Goal: Navigation & Orientation: Find specific page/section

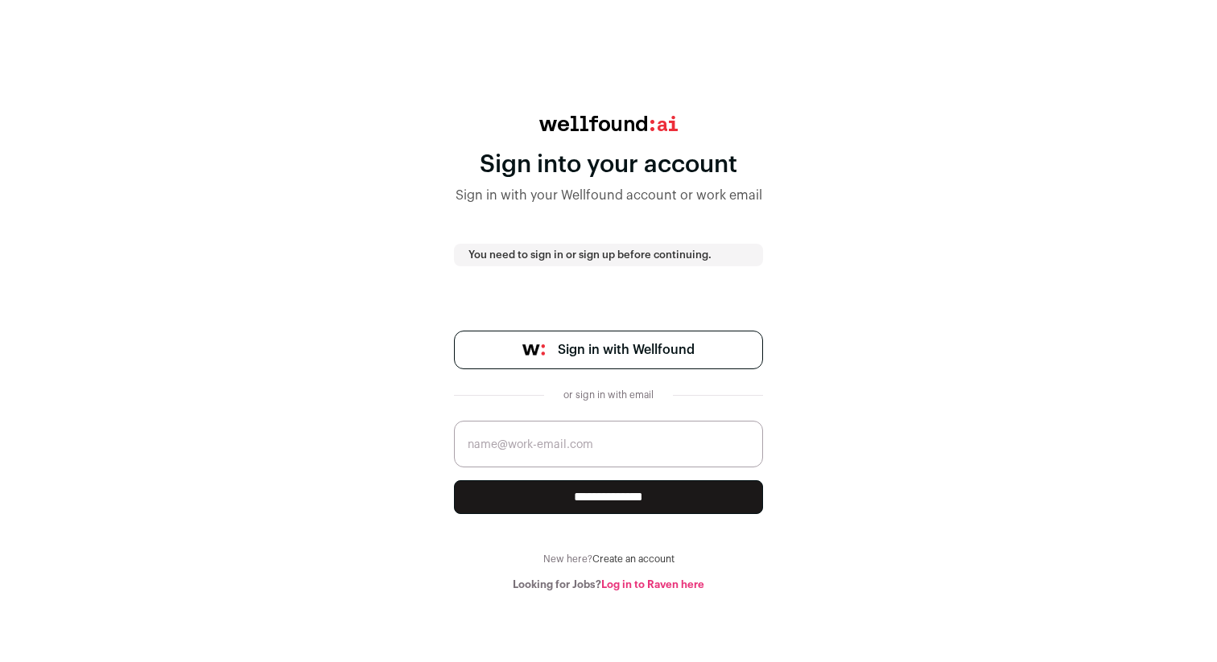
click at [655, 345] on span "Sign in with Wellfound" at bounding box center [626, 349] width 137 height 19
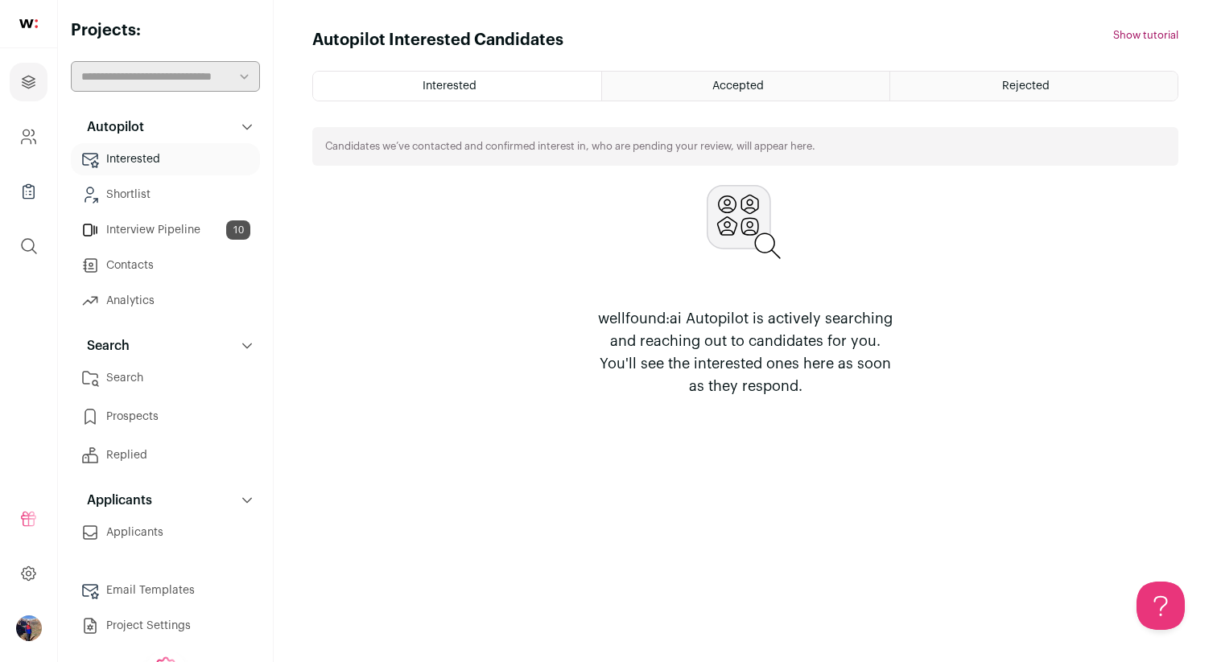
click at [94, 42] on div "**********" at bounding box center [165, 330] width 189 height 623
click at [32, 31] on link at bounding box center [28, 24] width 57 height 48
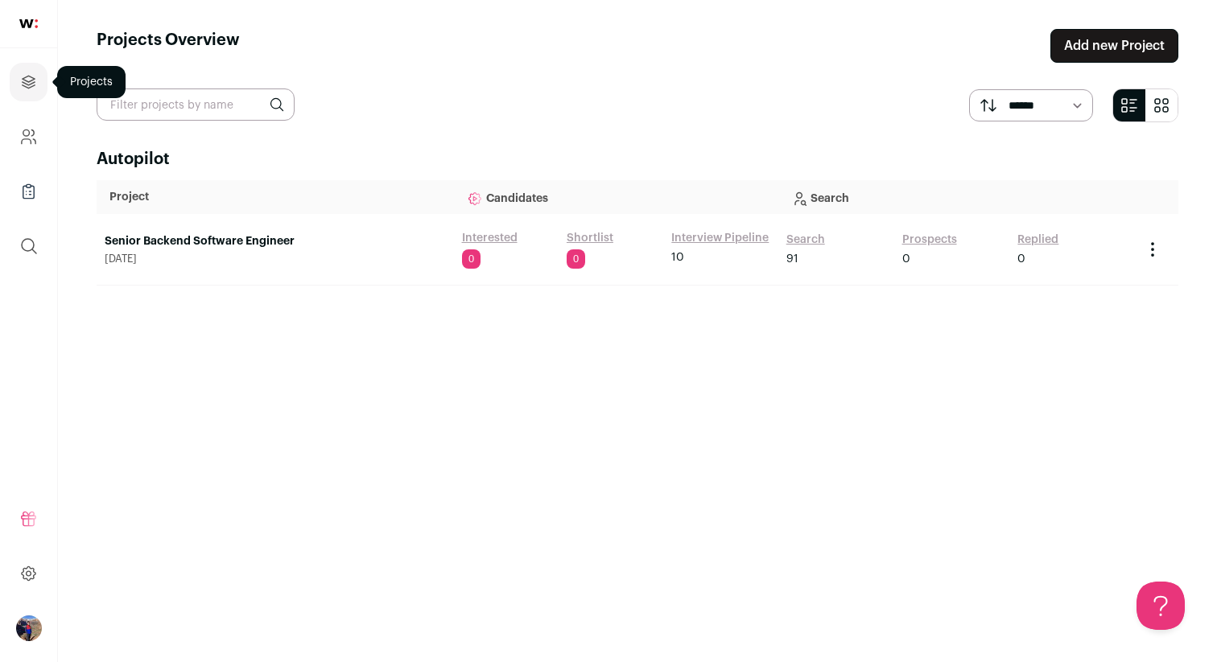
click at [31, 86] on icon "Projects" at bounding box center [29, 82] width 12 height 12
